Goal: Information Seeking & Learning: Learn about a topic

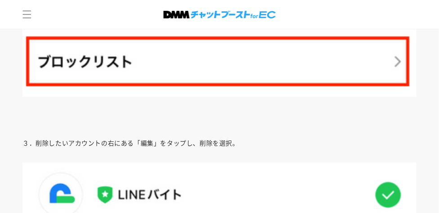
scroll to position [2893, 0]
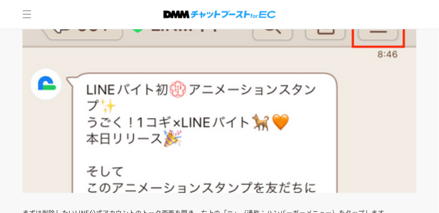
scroll to position [1049, 0]
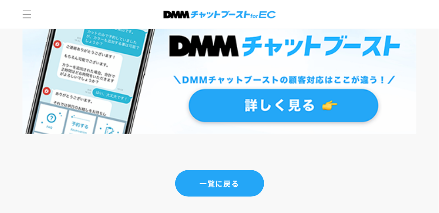
scroll to position [4571, 0]
